Goal: Submit feedback/report problem

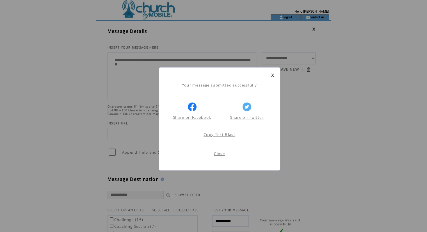
click at [273, 72] on div "Your message submitted successfully Share on Facebook Share on Twitter Share on…" at bounding box center [219, 118] width 121 height 103
click at [272, 75] on link at bounding box center [272, 75] width 3 height 4
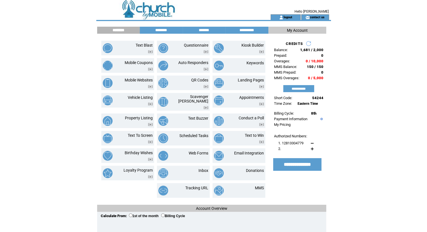
click at [379, 43] on html "**********" at bounding box center [213, 116] width 427 height 232
